Goal: Task Accomplishment & Management: Manage account settings

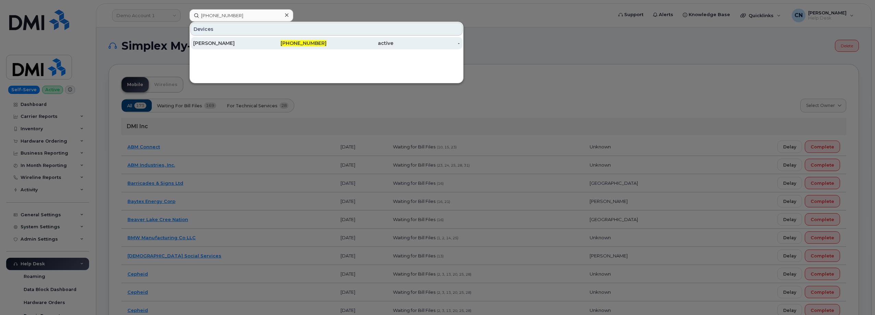
type input "780-206-6374"
click at [217, 43] on div "[PERSON_NAME]" at bounding box center [226, 43] width 67 height 7
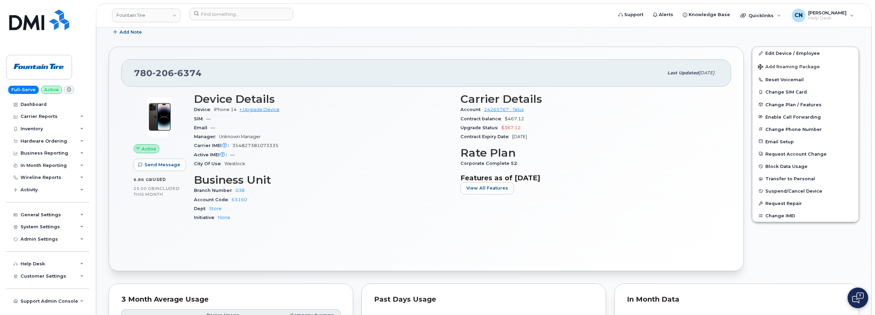
scroll to position [103, 0]
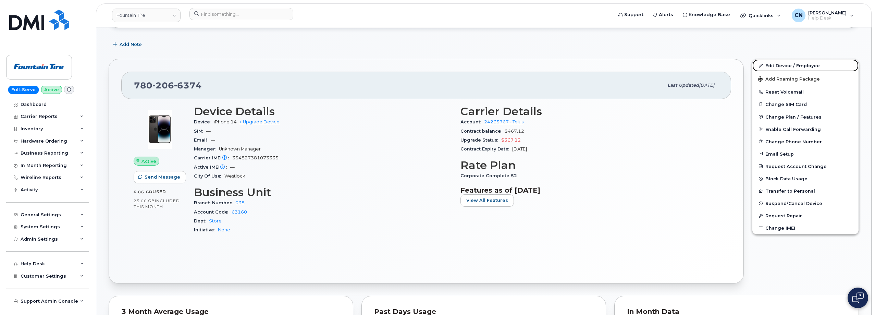
drag, startPoint x: 778, startPoint y: 66, endPoint x: 696, endPoint y: 86, distance: 83.9
click at [778, 66] on link "Edit Device / Employee" at bounding box center [806, 65] width 106 height 12
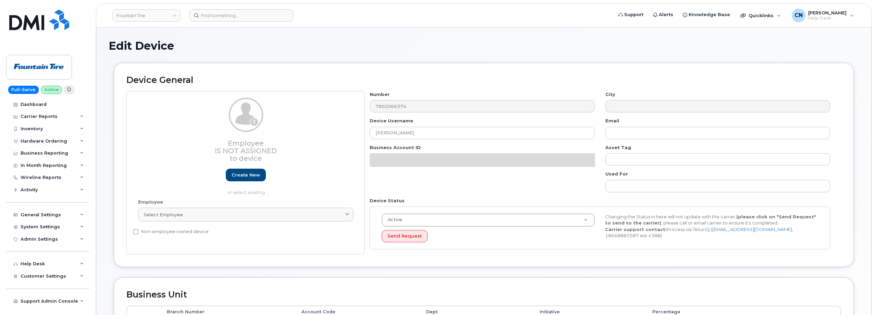
select select "1351"
select select "614"
select select "1363"
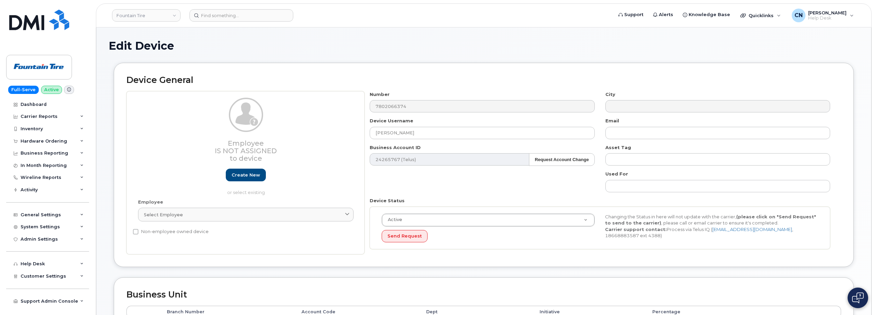
click at [184, 146] on h3 "Employee Is not assigned to device" at bounding box center [246, 150] width 216 height 23
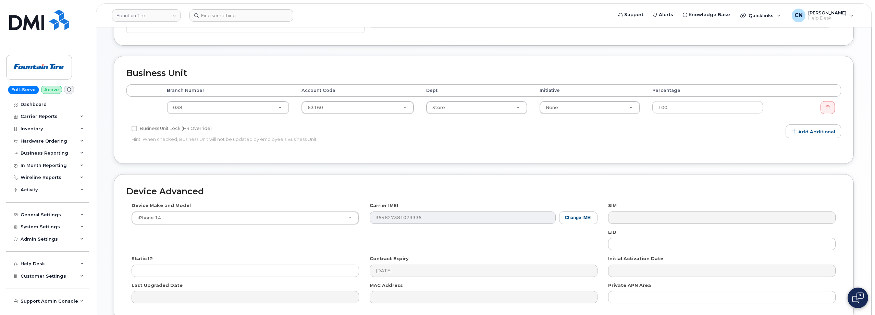
scroll to position [206, 0]
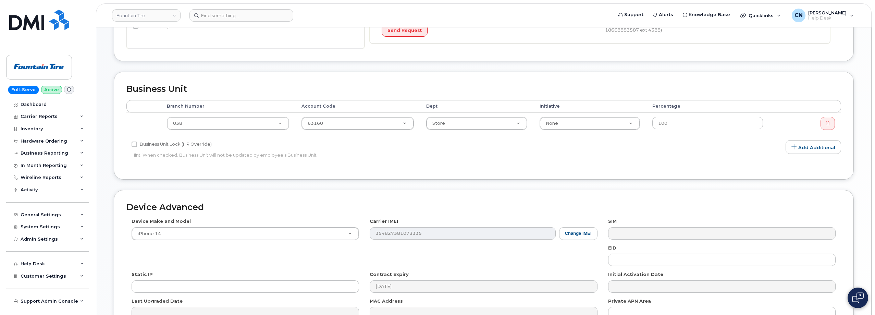
click at [517, 266] on div "Device Make and Model iPhone 14 Android TCL 502 Watch Apple Watch S9 41mm Andro…" at bounding box center [483, 271] width 715 height 106
